Goal: Task Accomplishment & Management: Complete application form

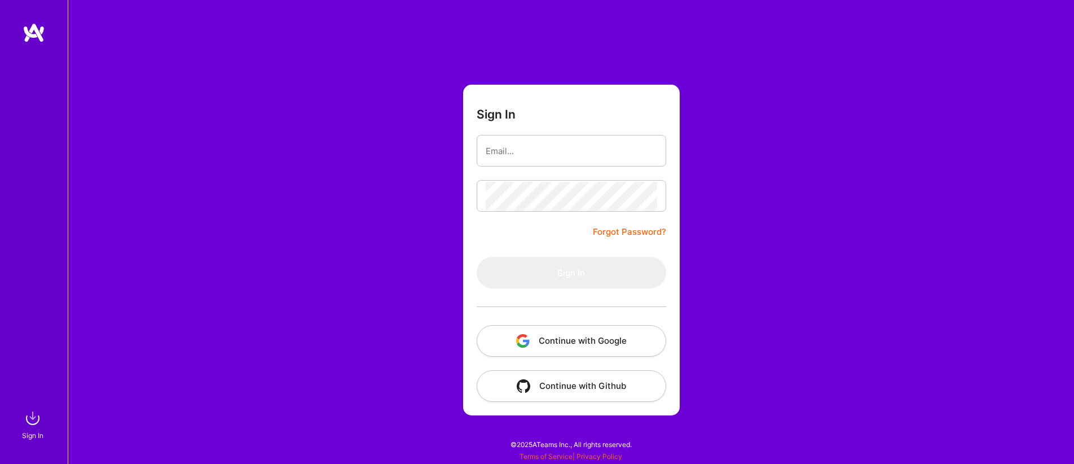
click at [598, 332] on button "Continue with Google" at bounding box center [572, 341] width 190 height 32
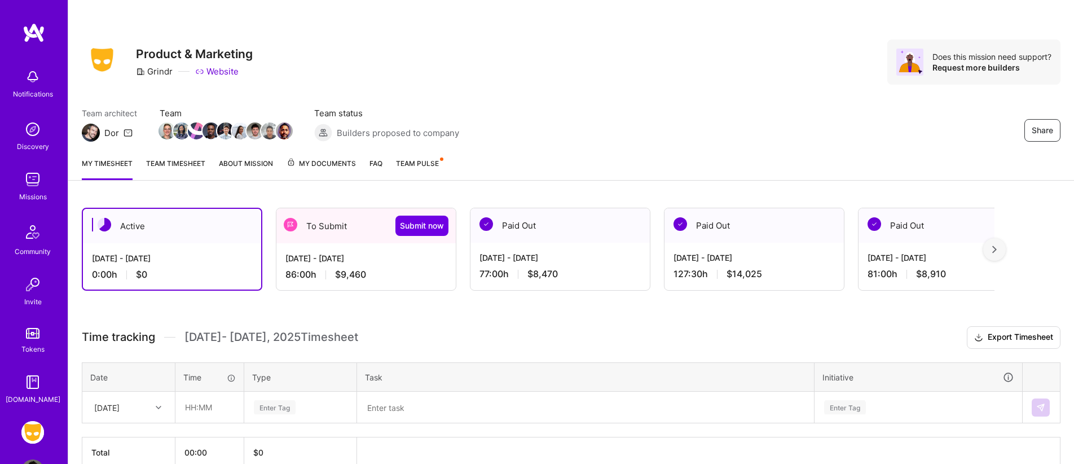
scroll to position [59, 0]
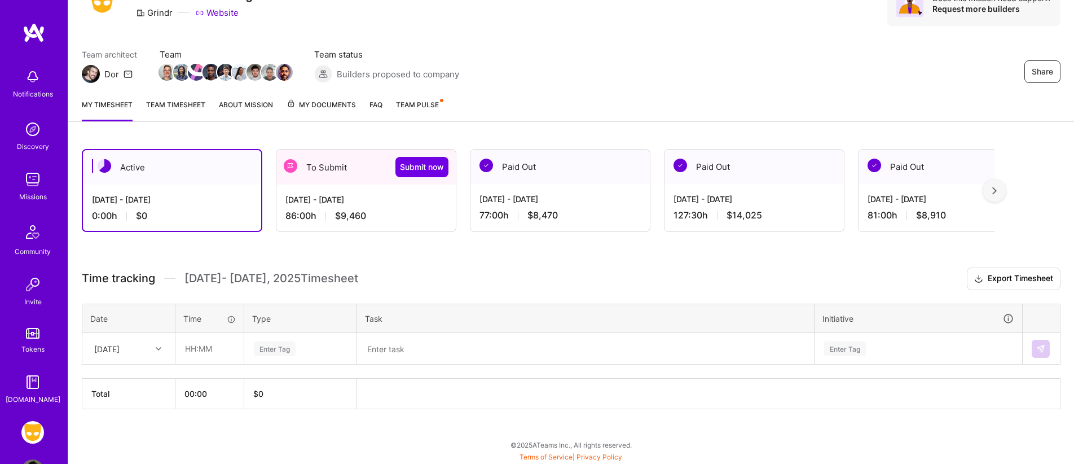
click at [359, 182] on div "To Submit Submit now" at bounding box center [365, 167] width 179 height 35
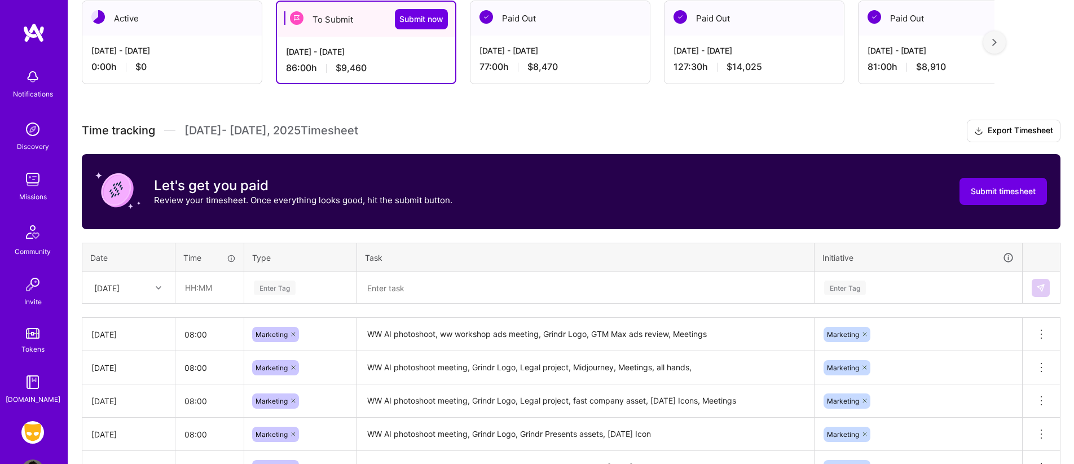
scroll to position [210, 0]
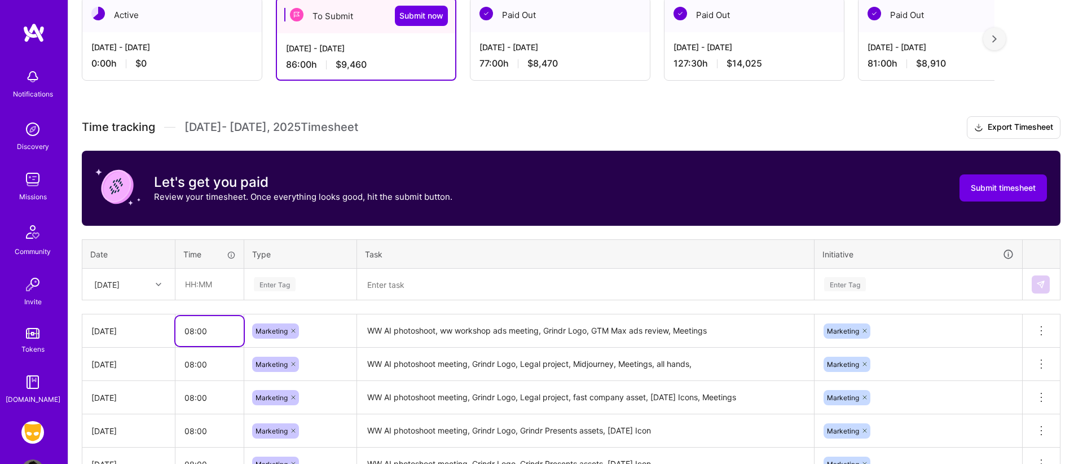
click at [192, 332] on input "08:00" at bounding box center [209, 331] width 68 height 30
type input "09:00"
click at [341, 232] on div "Time tracking [DATE] - [DATE] Timesheet Export Timesheet Let's get you paid Rev…" at bounding box center [571, 413] width 979 height 595
click at [348, 233] on div "Time tracking [DATE] - [DATE] Timesheet Export Timesheet Let's get you paid Rev…" at bounding box center [571, 413] width 979 height 595
click at [394, 270] on textarea at bounding box center [585, 284] width 455 height 29
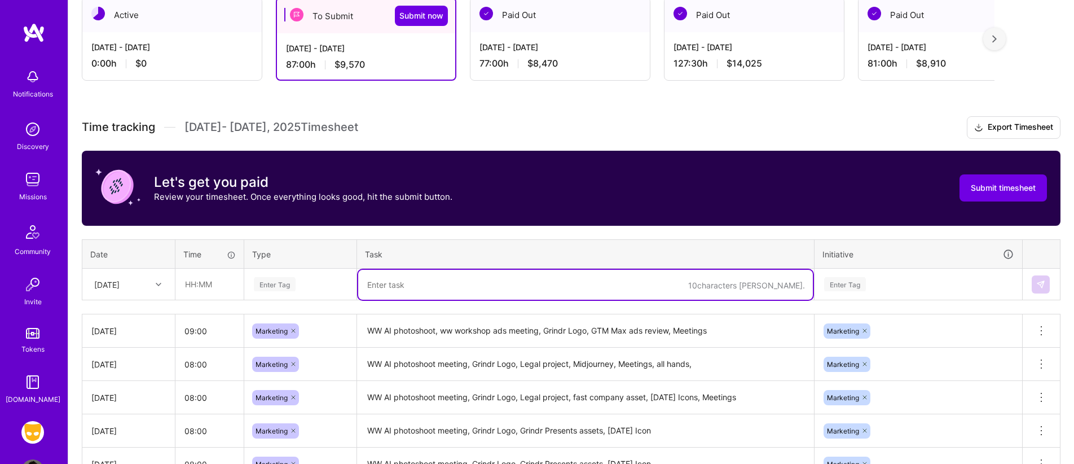
click at [410, 200] on p "Review your timesheet. Once everything looks good, hit the submit button." at bounding box center [303, 197] width 298 height 12
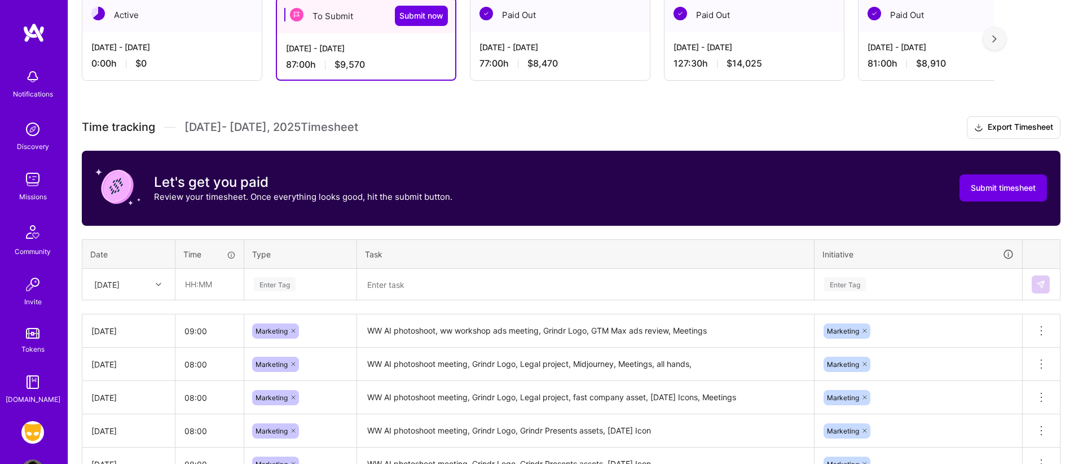
click at [216, 309] on div "Time tracking [DATE] - [DATE] Timesheet Export Timesheet Let's get you paid Rev…" at bounding box center [571, 413] width 979 height 595
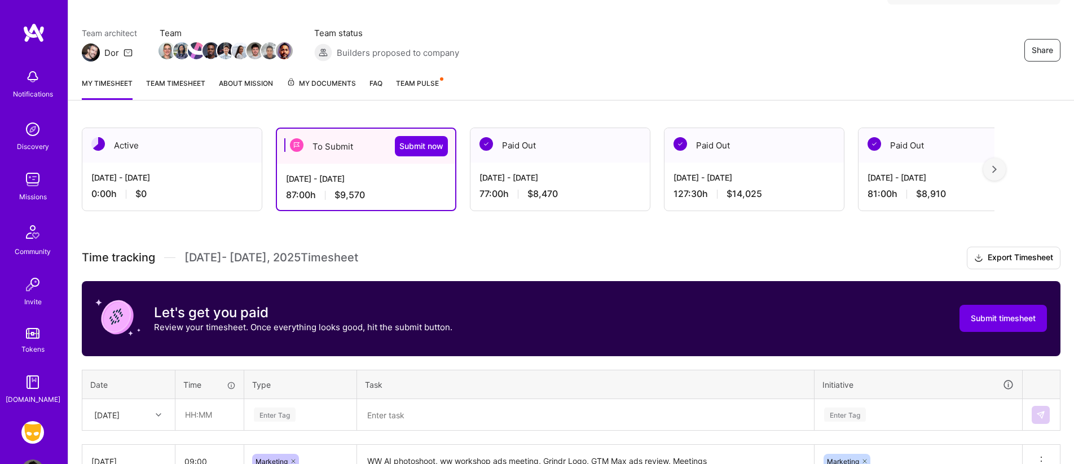
scroll to position [118, 0]
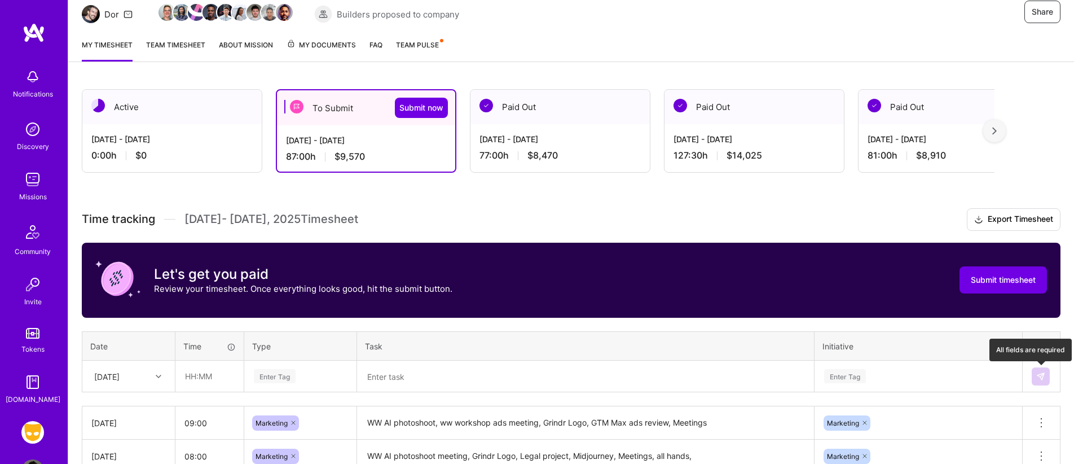
click at [1036, 376] on img at bounding box center [1040, 376] width 9 height 9
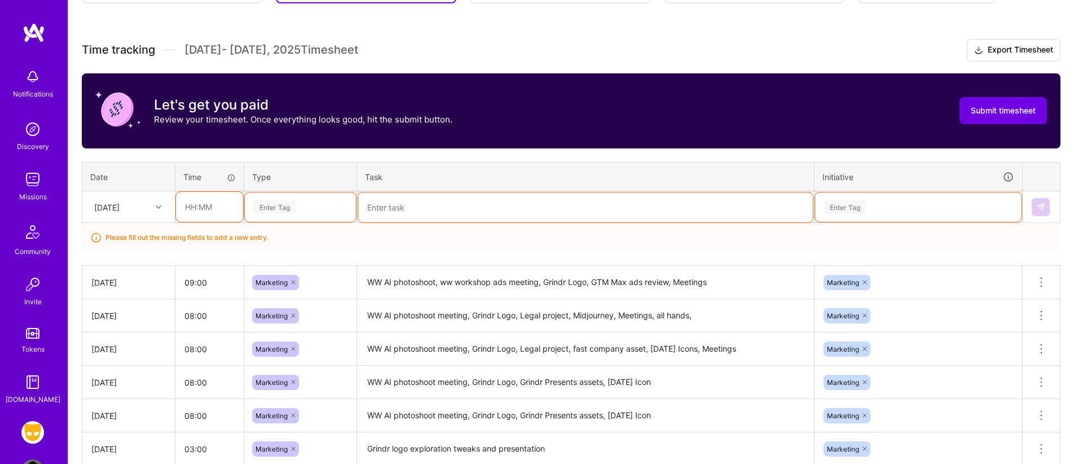
scroll to position [289, 0]
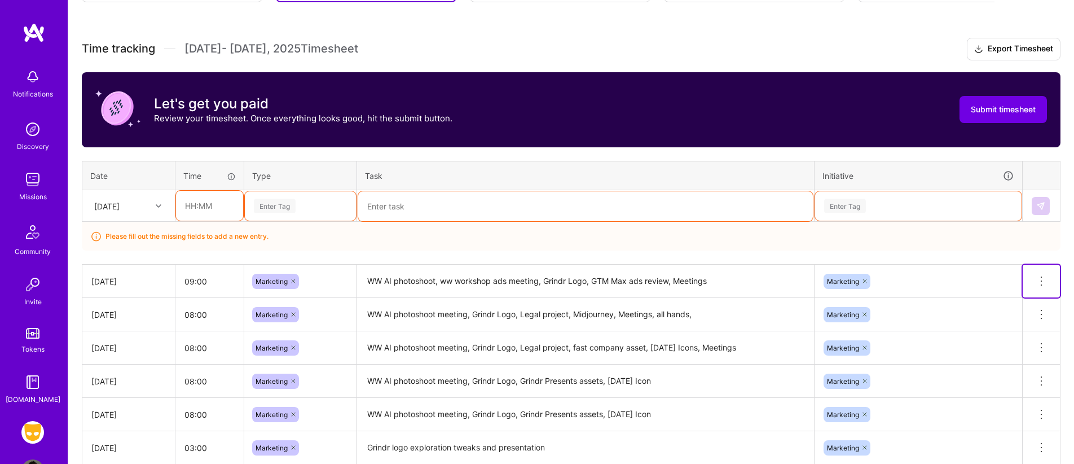
click at [1040, 282] on icon at bounding box center [1042, 281] width 14 height 14
click at [658, 254] on div "Time tracking [DATE] - [DATE] Timesheet Export Timesheet Let's get you paid Rev…" at bounding box center [571, 349] width 979 height 623
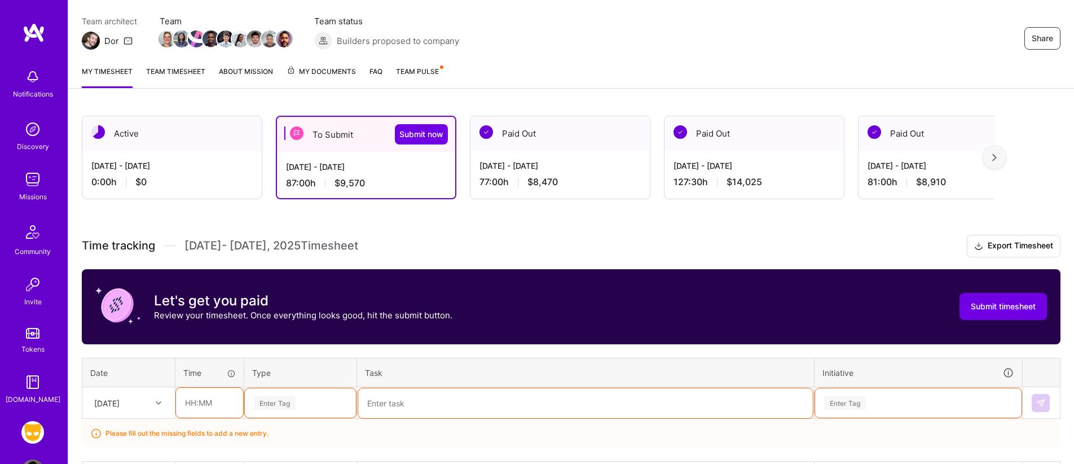
scroll to position [0, 0]
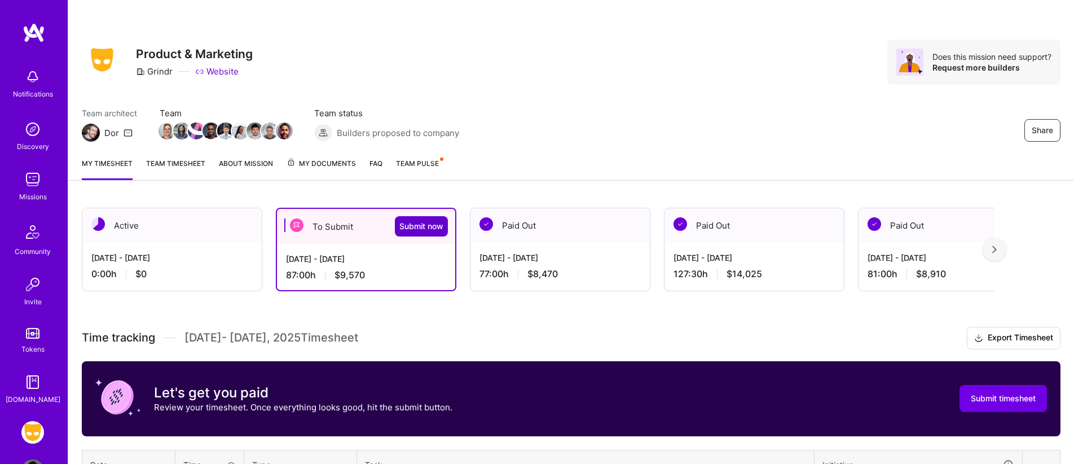
click at [411, 229] on span "Submit now" at bounding box center [421, 226] width 44 height 11
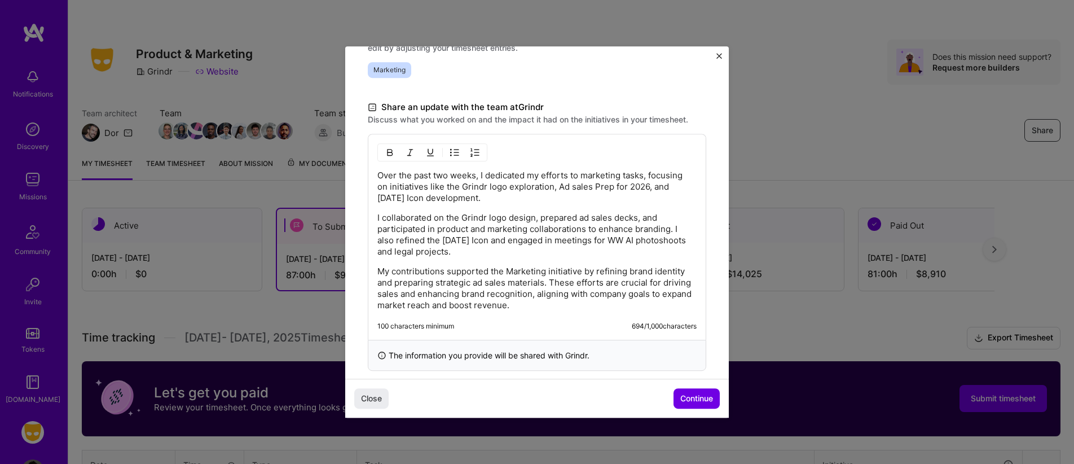
scroll to position [313, 0]
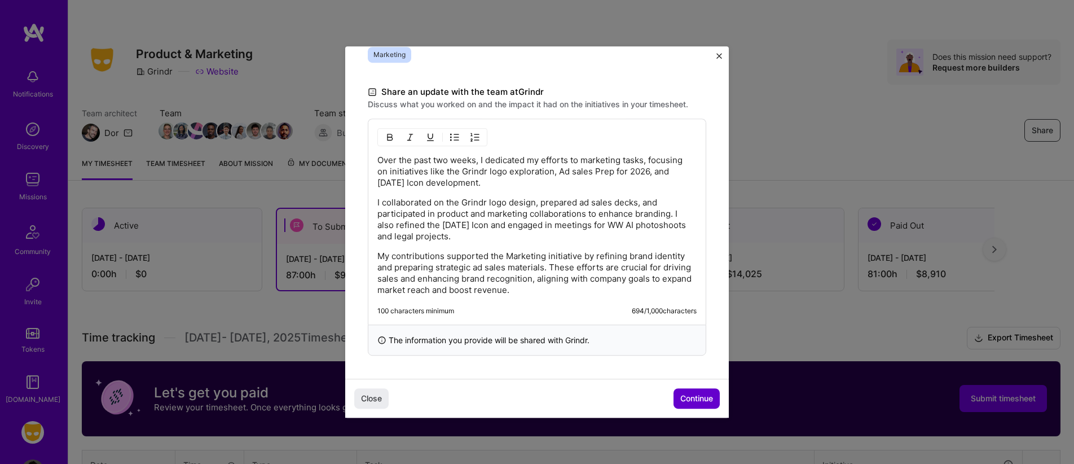
click at [683, 390] on button "Continue" at bounding box center [697, 398] width 46 height 20
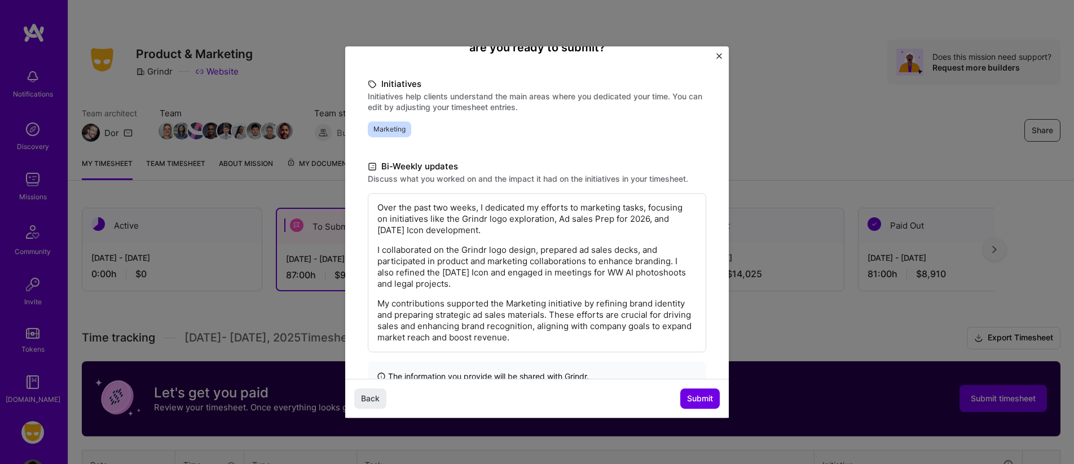
scroll to position [161, 0]
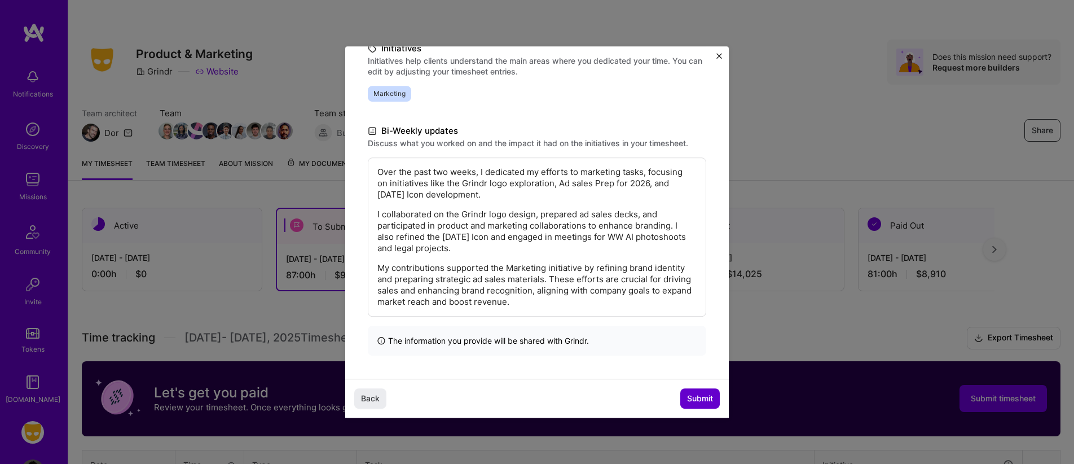
click at [697, 395] on span "Submit" at bounding box center [700, 398] width 26 height 11
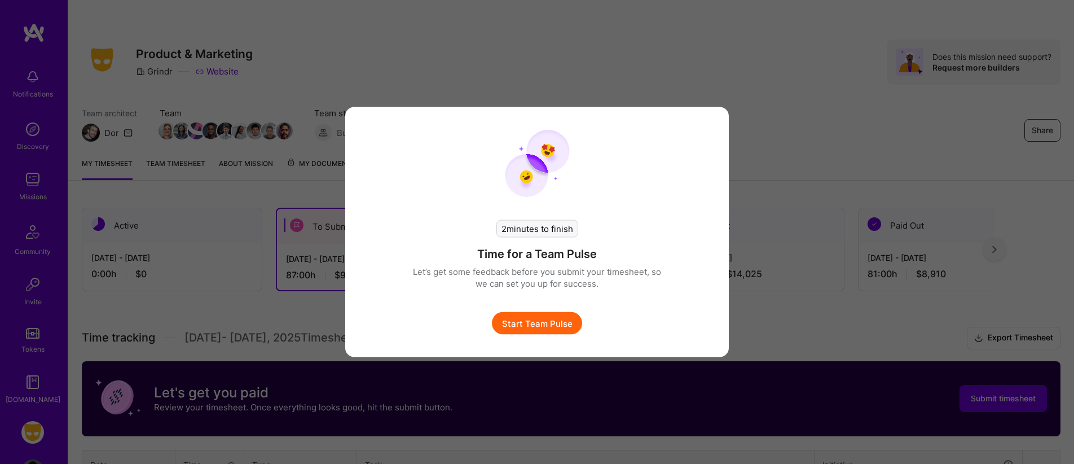
click at [559, 328] on button "Start Team Pulse" at bounding box center [537, 323] width 90 height 23
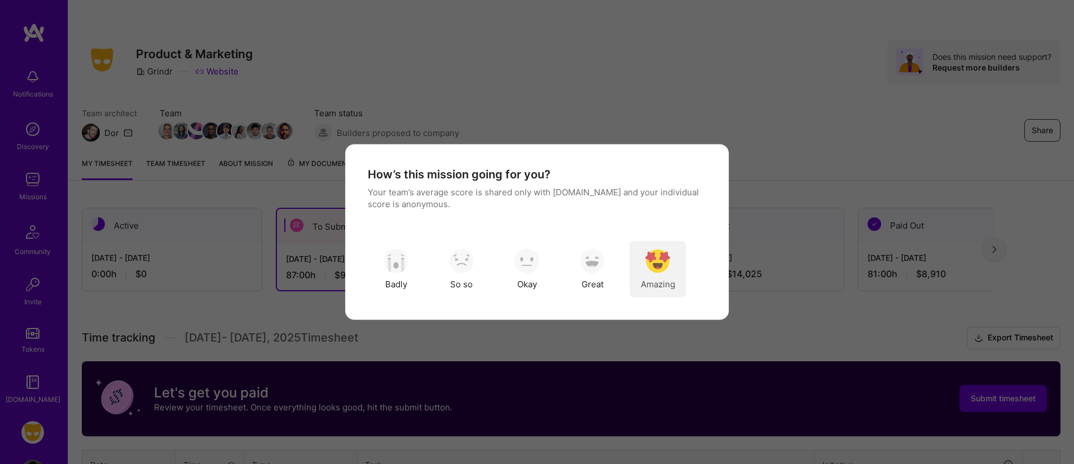
click at [653, 264] on img "modal" at bounding box center [657, 260] width 25 height 25
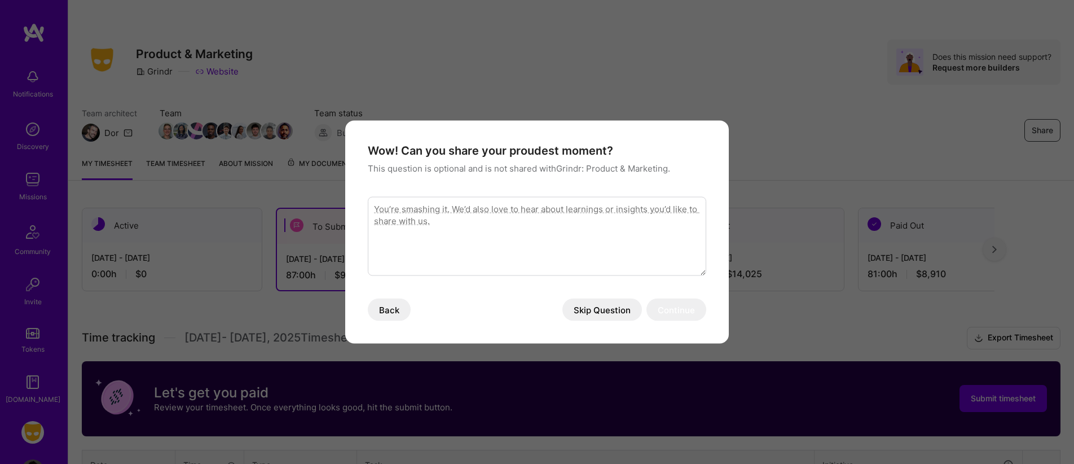
click at [618, 302] on button "Skip Question" at bounding box center [602, 309] width 80 height 23
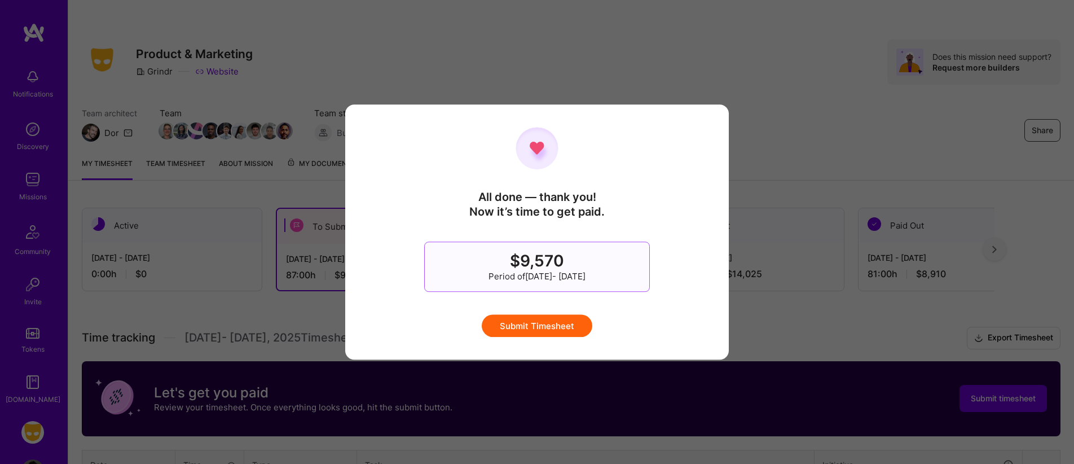
click at [559, 324] on button "Submit Timesheet" at bounding box center [537, 325] width 111 height 23
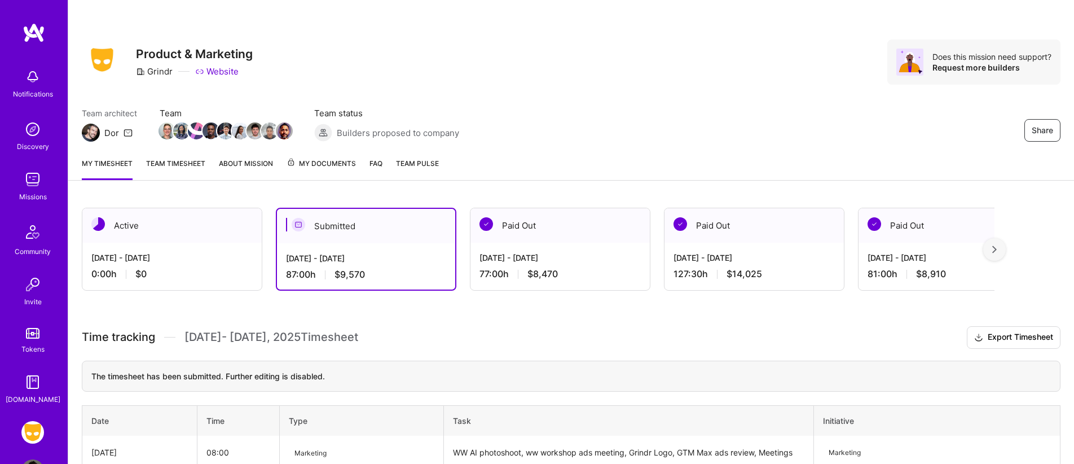
click at [189, 254] on div "[DATE] - [DATE]" at bounding box center [171, 258] width 161 height 12
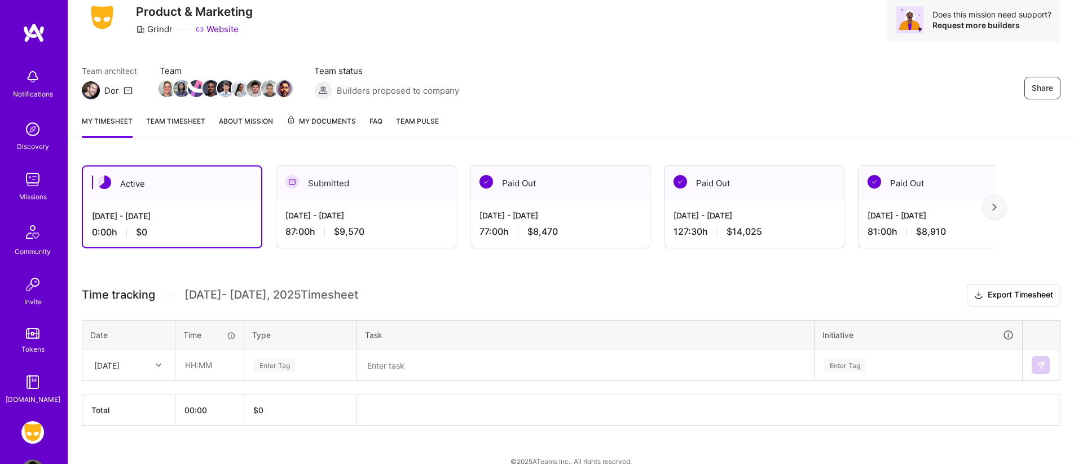
scroll to position [59, 0]
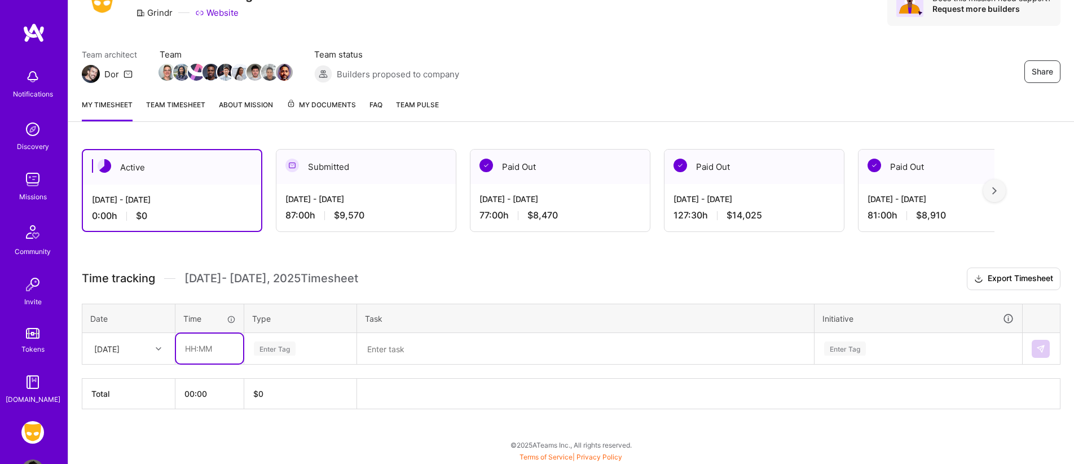
click at [212, 341] on input "text" at bounding box center [209, 348] width 67 height 30
type input "03:00"
click at [283, 349] on div "Enter Tag" at bounding box center [275, 348] width 42 height 17
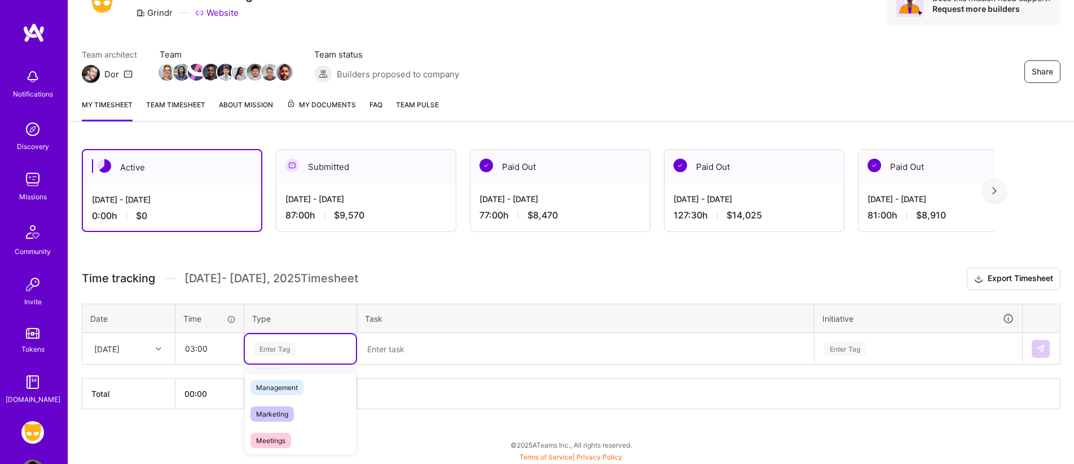
scroll to position [131, 0]
drag, startPoint x: 304, startPoint y: 406, endPoint x: 338, endPoint y: 385, distance: 40.0
click at [304, 406] on div "Marketing" at bounding box center [300, 413] width 111 height 27
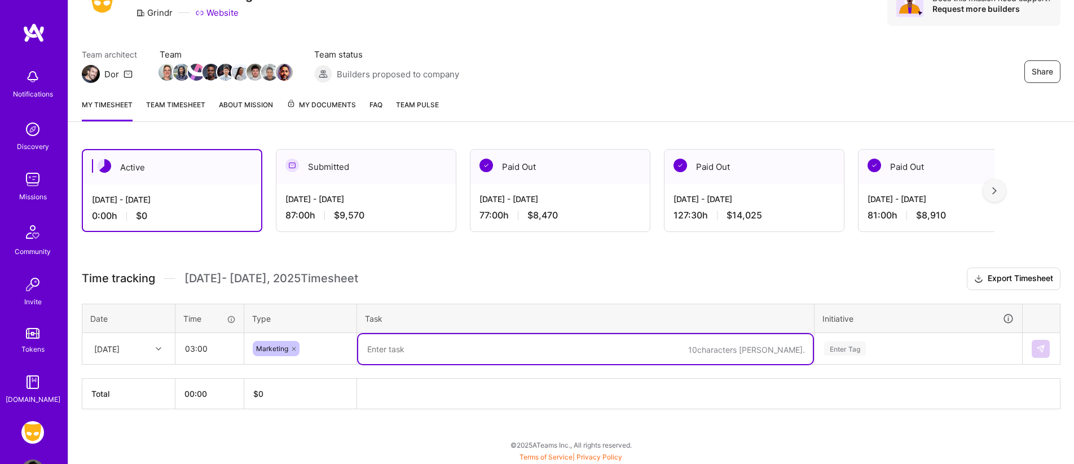
click at [391, 354] on textarea at bounding box center [585, 349] width 455 height 30
type textarea "WW AI Photoshoot, super imposing imagery and product shots."
click at [889, 358] on div "Enter Tag" at bounding box center [918, 348] width 206 height 29
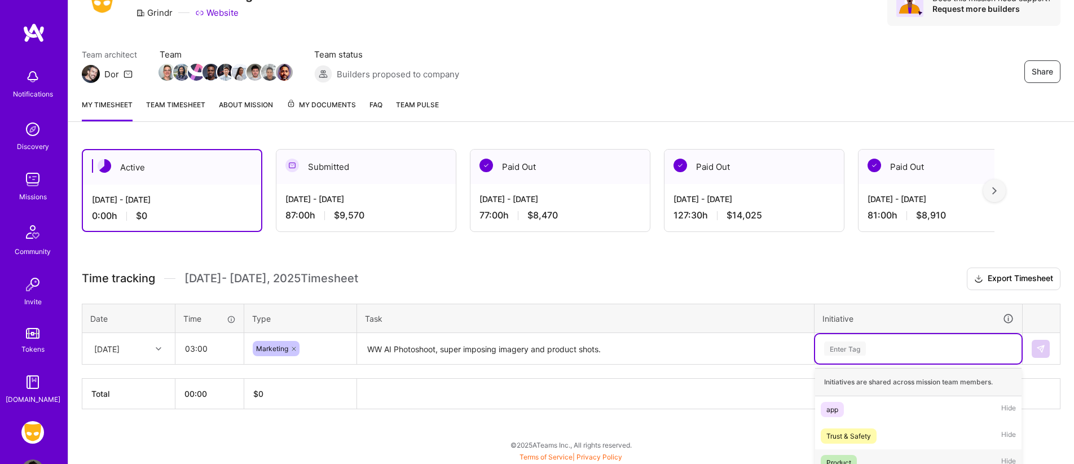
scroll to position [194, 0]
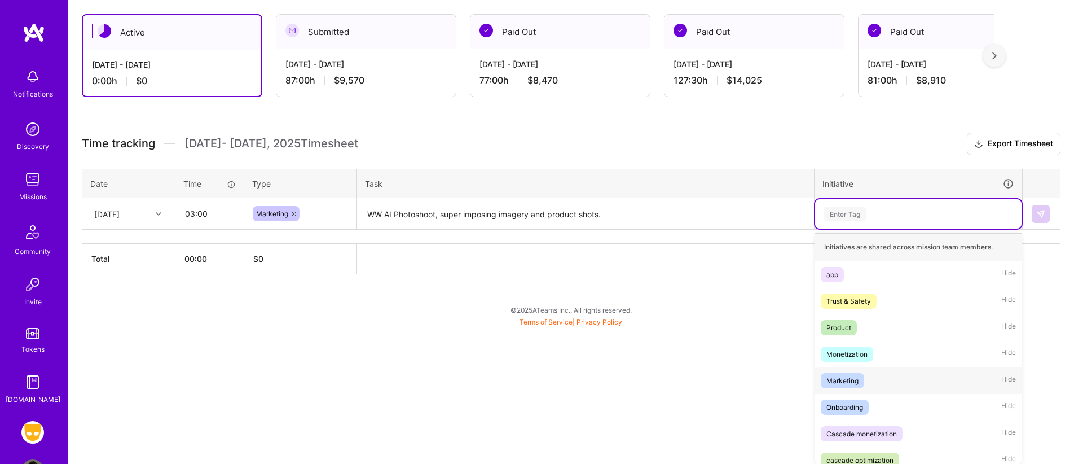
click at [880, 373] on div "Marketing Hide" at bounding box center [918, 380] width 206 height 27
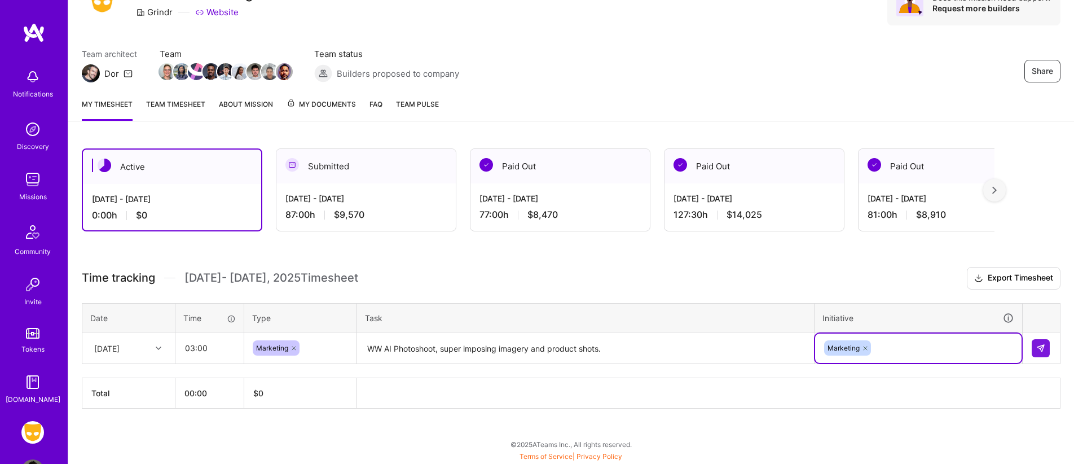
scroll to position [59, 0]
click at [1047, 344] on button at bounding box center [1041, 349] width 18 height 18
